Goal: Task Accomplishment & Management: Manage account settings

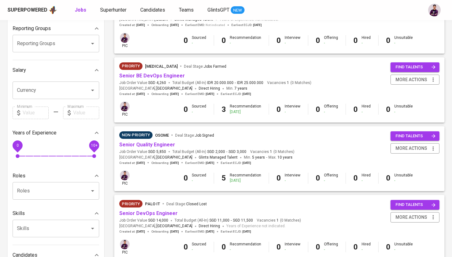
scroll to position [99, 0]
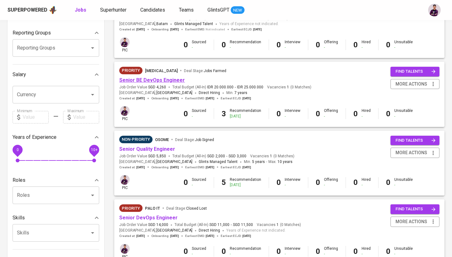
click at [153, 77] on link "Senior BE DevOps Engineer" at bounding box center [152, 80] width 66 height 6
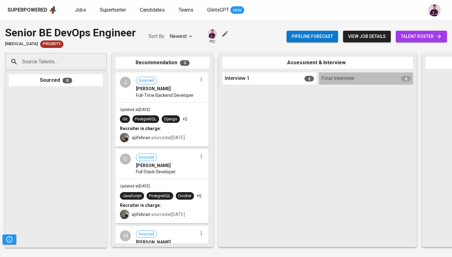
click at [79, 59] on input "Source Talents..." at bounding box center [53, 62] width 66 height 12
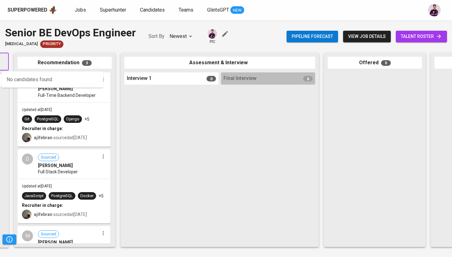
scroll to position [0, 66]
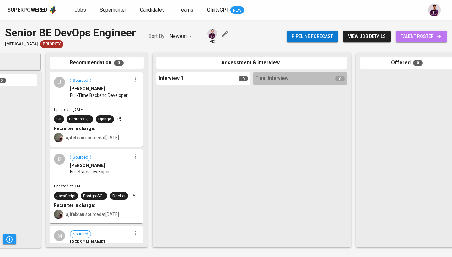
click at [428, 36] on span "talent roster" at bounding box center [421, 37] width 41 height 8
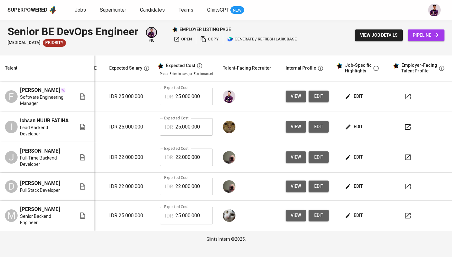
scroll to position [0, 90]
click at [294, 101] on button "view" at bounding box center [296, 97] width 20 height 12
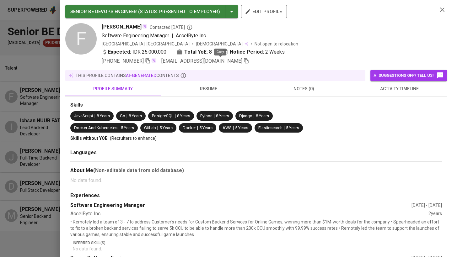
click at [243, 62] on icon "button" at bounding box center [246, 61] width 6 height 6
click at [37, 66] on div at bounding box center [226, 128] width 452 height 257
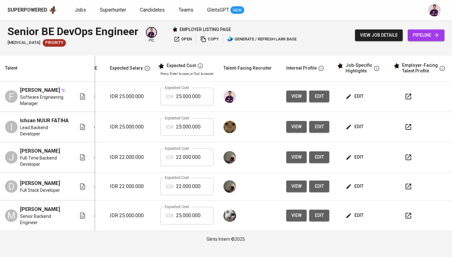
click at [418, 38] on span "pipeline" at bounding box center [425, 35] width 27 height 8
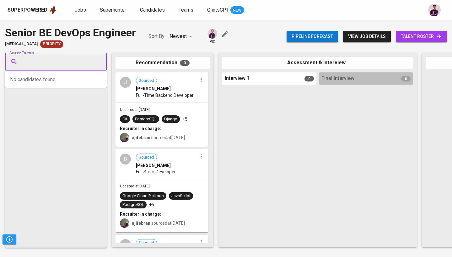
click at [51, 64] on input "Source Talents..." at bounding box center [53, 62] width 66 height 12
paste input "faridridwanto@gmail.com"
type input "faridridwanto@gmail.com"
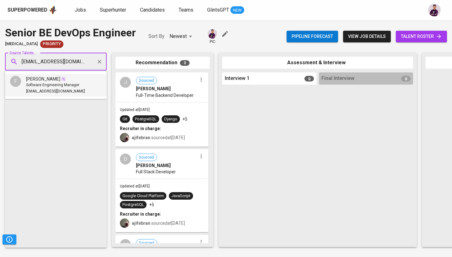
click at [54, 74] on li "F Farid RIDWANTO Software Engineering Manager faridridwanto@gmail.com" at bounding box center [56, 85] width 102 height 23
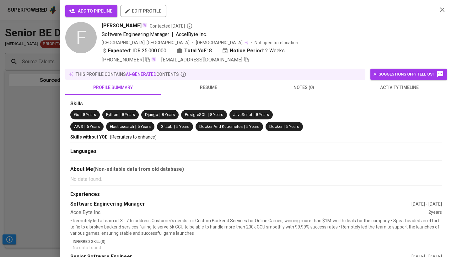
click at [101, 9] on span "add to pipeline" at bounding box center [91, 11] width 42 height 8
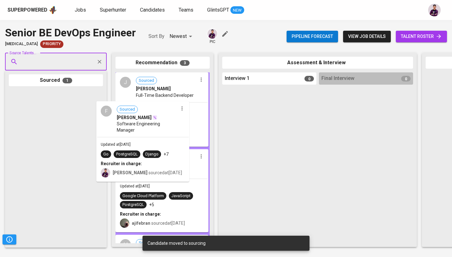
drag, startPoint x: 52, startPoint y: 130, endPoint x: 157, endPoint y: 146, distance: 106.3
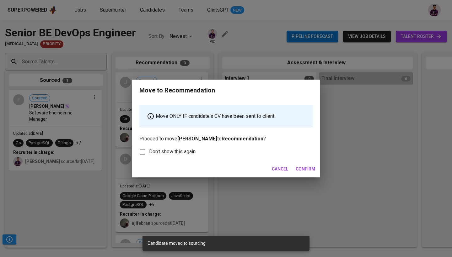
click at [311, 166] on span "Confirm" at bounding box center [304, 169] width 19 height 8
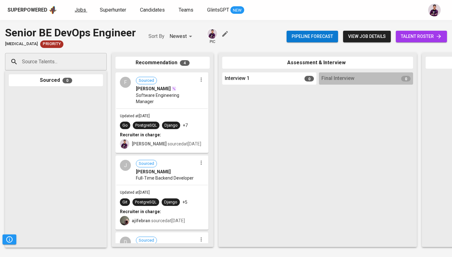
click at [79, 7] on span "Jobs" at bounding box center [80, 10] width 11 height 6
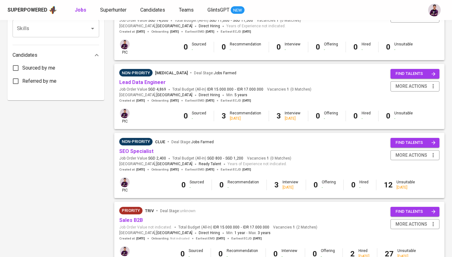
scroll to position [302, 0]
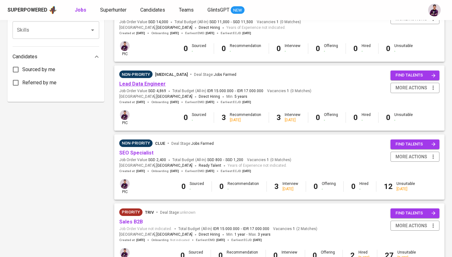
click at [159, 82] on link "Lead Data Engineer" at bounding box center [142, 84] width 46 height 6
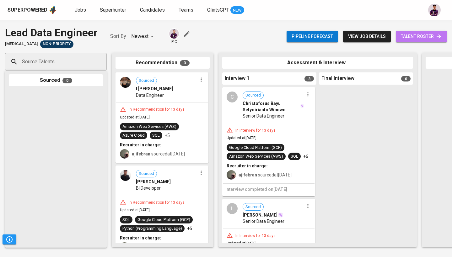
click at [404, 40] on link "talent roster" at bounding box center [421, 37] width 51 height 12
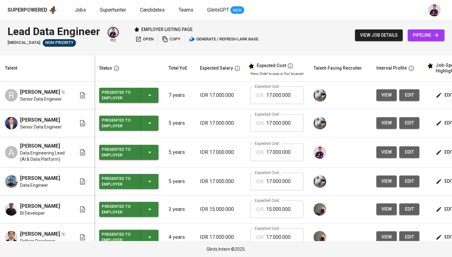
click at [391, 151] on button "view" at bounding box center [386, 152] width 20 height 12
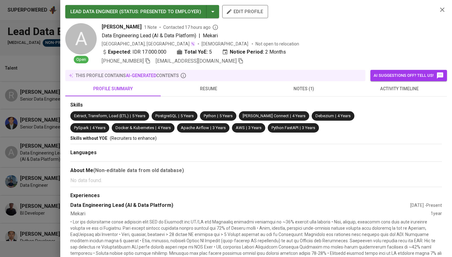
click at [238, 62] on icon "button" at bounding box center [240, 60] width 4 height 5
click at [445, 8] on icon "button" at bounding box center [442, 10] width 8 height 8
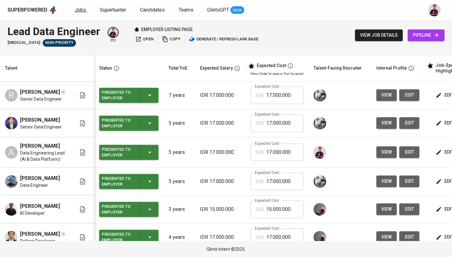
click at [80, 11] on span "Jobs" at bounding box center [80, 10] width 11 height 6
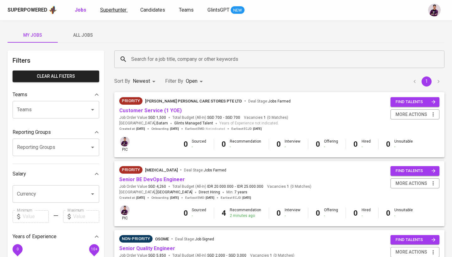
click at [107, 10] on span "Superhunter" at bounding box center [113, 10] width 26 height 6
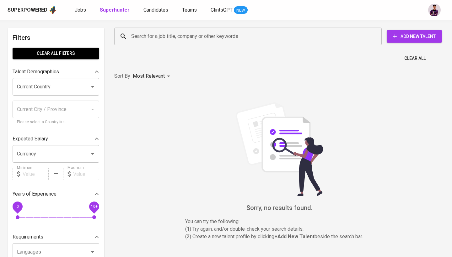
click at [75, 12] on span "Jobs" at bounding box center [80, 10] width 11 height 6
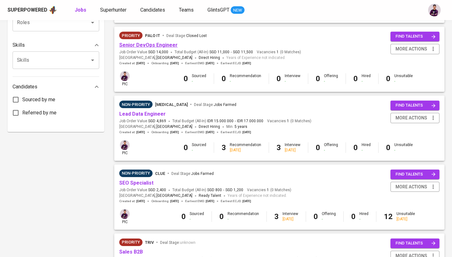
scroll to position [273, 0]
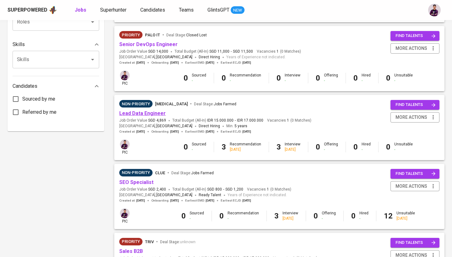
click at [151, 110] on link "Lead Data Engineer" at bounding box center [142, 113] width 46 height 6
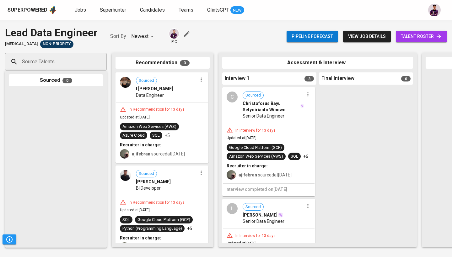
click at [59, 61] on input "Source Talents..." at bounding box center [53, 62] width 66 height 12
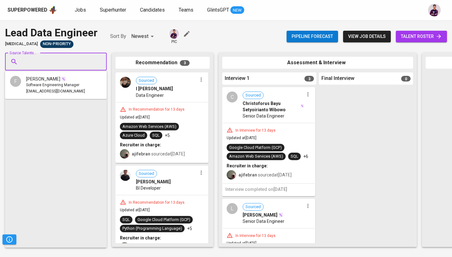
paste input "kelvinalbertus15@gmail.com"
type input "kelvinalbertus15@gmail.com"
click at [58, 82] on span "Data Engineering Lead (AI & Data Platform)" at bounding box center [63, 85] width 74 height 6
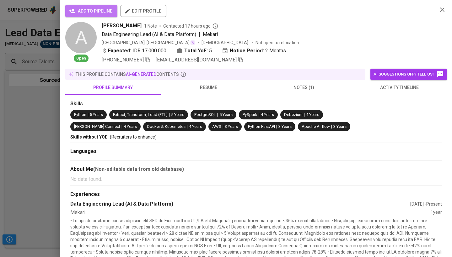
click at [92, 7] on button "add to pipeline" at bounding box center [91, 11] width 52 height 12
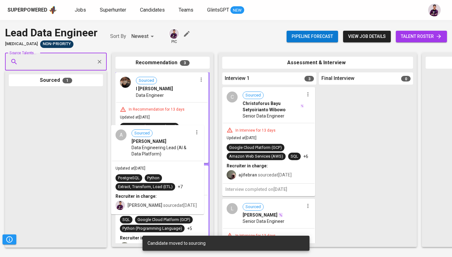
drag, startPoint x: 63, startPoint y: 110, endPoint x: 169, endPoint y: 146, distance: 111.8
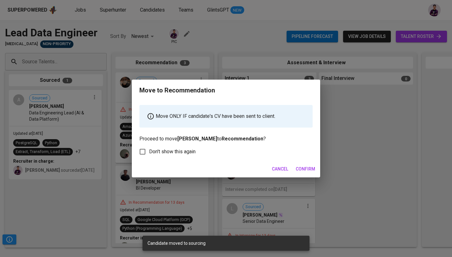
click at [310, 170] on span "Confirm" at bounding box center [304, 169] width 19 height 8
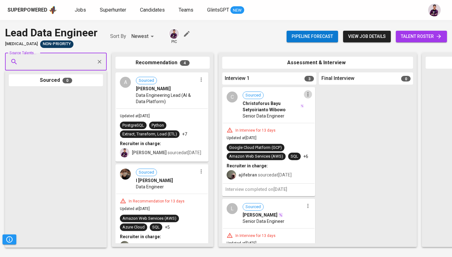
click at [305, 94] on icon "button" at bounding box center [308, 94] width 6 height 6
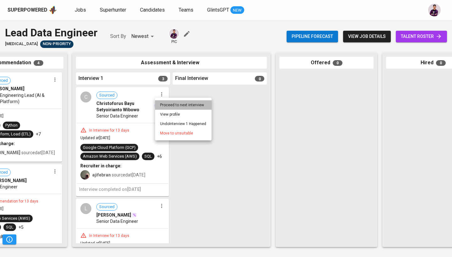
click at [169, 108] on li "Proceed to next interview" at bounding box center [183, 104] width 56 height 9
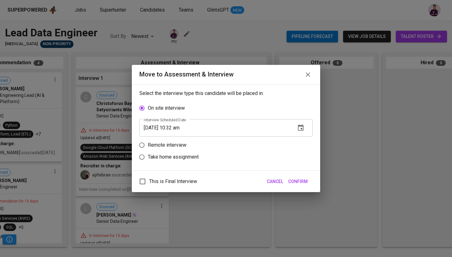
click at [174, 148] on p "Remote interview" at bounding box center [167, 145] width 39 height 8
click at [148, 148] on input "Remote interview" at bounding box center [142, 145] width 12 height 12
radio input "true"
click at [302, 79] on div "Move to Assessment & Interview" at bounding box center [225, 74] width 173 height 9
click at [306, 77] on icon "button" at bounding box center [308, 75] width 8 height 8
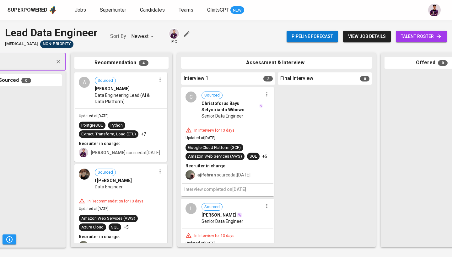
scroll to position [0, 0]
click at [266, 92] on icon "button" at bounding box center [266, 94] width 6 height 6
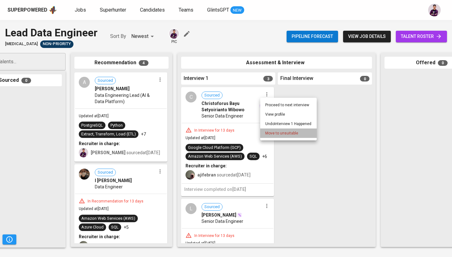
click at [283, 133] on span "Move to unsuitable" at bounding box center [281, 133] width 33 height 6
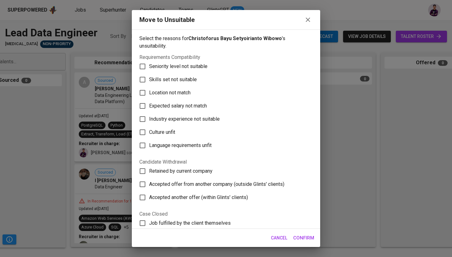
click at [179, 115] on span "Industry experience not suitable" at bounding box center [184, 119] width 71 height 8
click at [149, 114] on input "Industry experience not suitable" at bounding box center [142, 119] width 13 height 13
checkbox input "true"
click at [179, 126] on label "Culture unfit" at bounding box center [222, 132] width 172 height 13
click at [149, 126] on input "Culture unfit" at bounding box center [142, 132] width 13 height 13
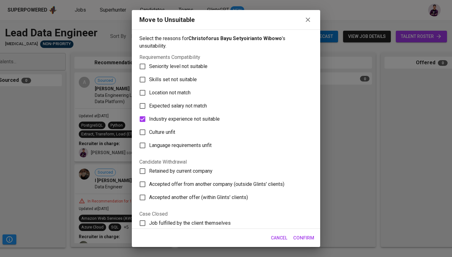
checkbox input "true"
click at [308, 239] on span "Confirm" at bounding box center [303, 238] width 21 height 8
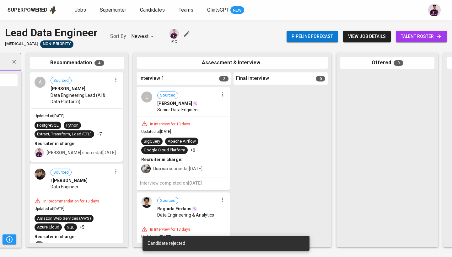
scroll to position [0, 87]
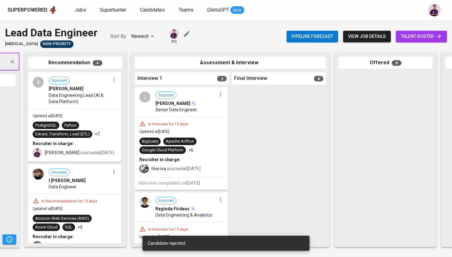
click at [219, 93] on icon "button" at bounding box center [220, 94] width 6 height 6
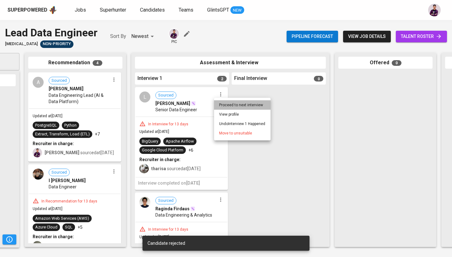
click at [253, 109] on li "Proceed to next interview" at bounding box center [242, 104] width 56 height 9
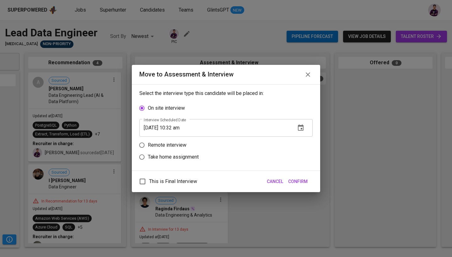
click at [168, 142] on p "Remote interview" at bounding box center [167, 145] width 39 height 8
click at [148, 142] on input "Remote interview" at bounding box center [142, 145] width 12 height 12
radio input "true"
click at [303, 136] on icon "button" at bounding box center [301, 140] width 8 height 8
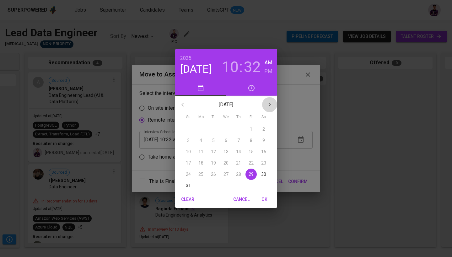
click at [268, 104] on icon "button" at bounding box center [270, 105] width 8 height 8
click at [210, 130] on span "2" at bounding box center [213, 129] width 11 height 6
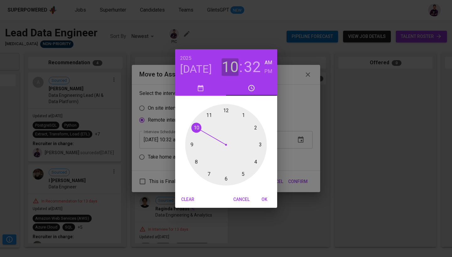
click at [234, 67] on h3 "10" at bounding box center [229, 67] width 17 height 18
drag, startPoint x: 196, startPoint y: 128, endPoint x: 254, endPoint y: 146, distance: 60.8
click at [254, 146] on div at bounding box center [226, 145] width 82 height 82
drag, startPoint x: 216, startPoint y: 173, endPoint x: 228, endPoint y: 107, distance: 66.5
click at [228, 107] on div at bounding box center [226, 145] width 82 height 82
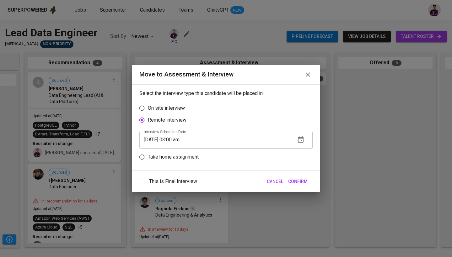
click at [191, 141] on input "09/02/2025 03:00 am" at bounding box center [214, 140] width 151 height 18
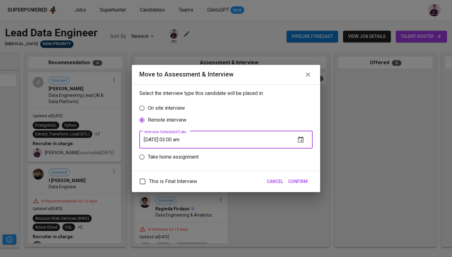
click at [188, 140] on input "09/02/2025 03:00 am" at bounding box center [214, 140] width 151 height 18
type input "09/02/2025 03:00 pm"
click at [298, 182] on span "Confirm" at bounding box center [297, 182] width 19 height 8
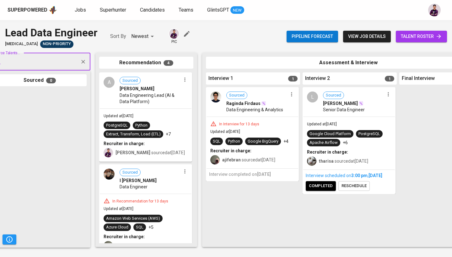
scroll to position [0, 25]
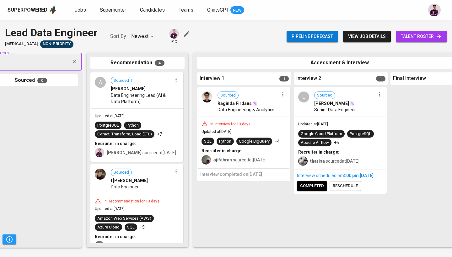
click at [282, 95] on icon "button" at bounding box center [282, 94] width 6 height 6
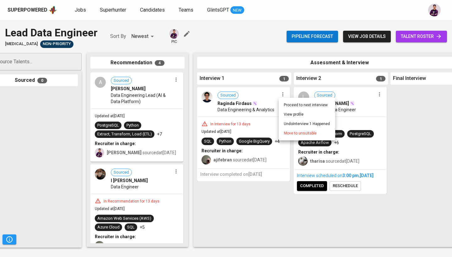
click at [289, 103] on li "Proceed to next interview" at bounding box center [307, 104] width 56 height 9
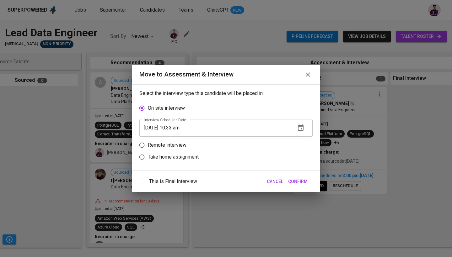
click at [278, 146] on label "Remote interview" at bounding box center [222, 145] width 172 height 12
click at [148, 146] on input "Remote interview" at bounding box center [142, 145] width 12 height 12
radio input "true"
click at [305, 140] on button "button" at bounding box center [300, 139] width 15 height 15
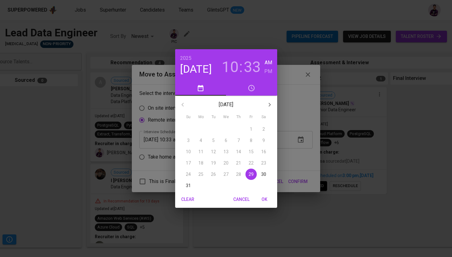
click at [267, 104] on icon "button" at bounding box center [270, 105] width 8 height 8
click at [214, 128] on p "2" at bounding box center [213, 129] width 3 height 6
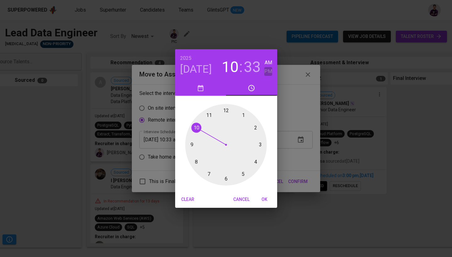
click at [268, 73] on h6 "PM" at bounding box center [268, 71] width 8 height 9
click at [224, 62] on h3 "10" at bounding box center [229, 67] width 17 height 18
drag, startPoint x: 194, startPoint y: 130, endPoint x: 240, endPoint y: 146, distance: 48.7
click at [240, 146] on div at bounding box center [226, 145] width 82 height 82
drag, startPoint x: 216, startPoint y: 179, endPoint x: 226, endPoint y: 110, distance: 69.4
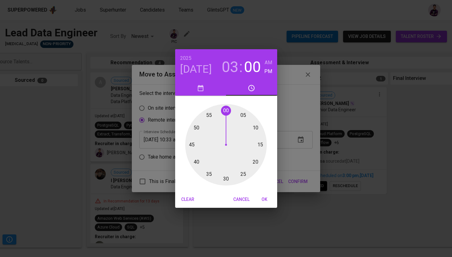
click at [226, 110] on div at bounding box center [226, 145] width 82 height 82
type input "09/02/2025 03:00 pm"
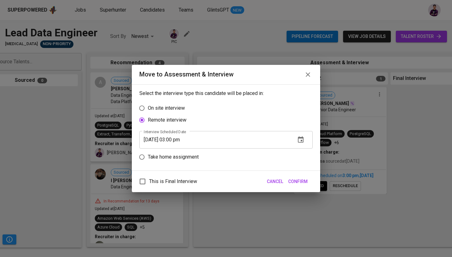
click at [302, 178] on span "Confirm" at bounding box center [297, 182] width 19 height 8
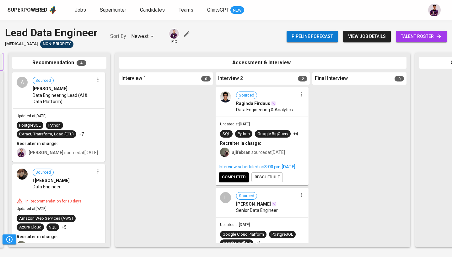
scroll to position [0, 122]
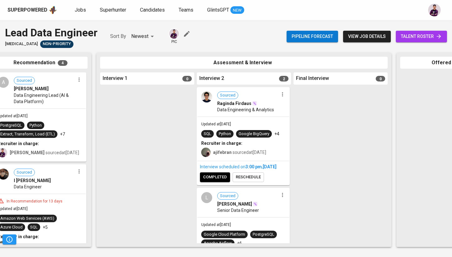
click at [355, 117] on div at bounding box center [340, 165] width 94 height 156
click at [406, 38] on span "talent roster" at bounding box center [421, 37] width 41 height 8
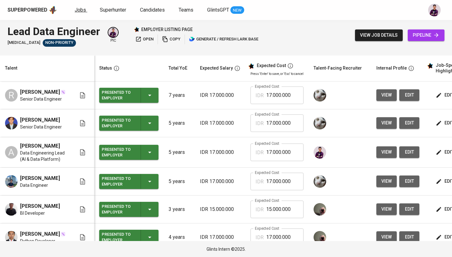
click at [86, 9] on link "Jobs" at bounding box center [81, 10] width 13 height 8
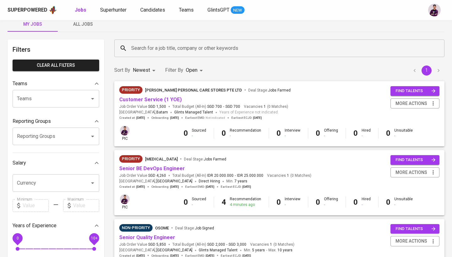
scroll to position [13, 0]
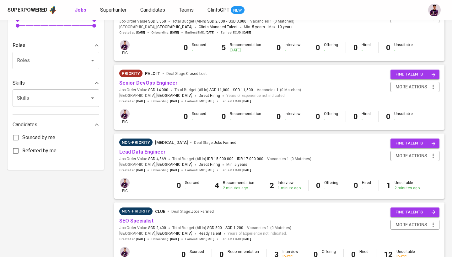
scroll to position [216, 0]
